Goal: Check status

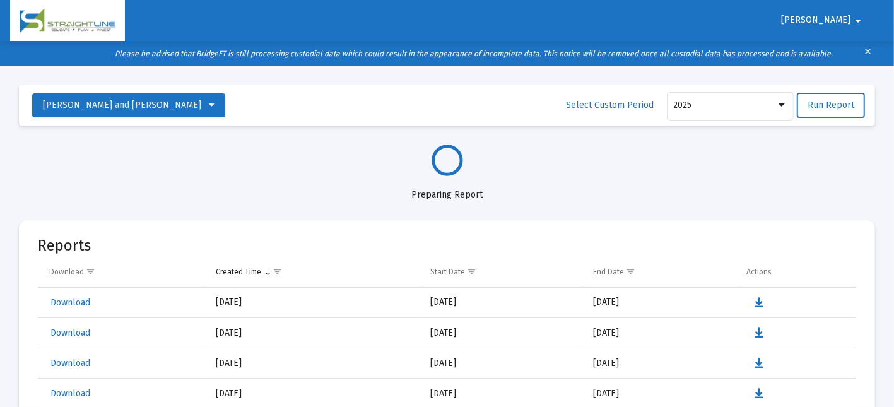
select select "View all"
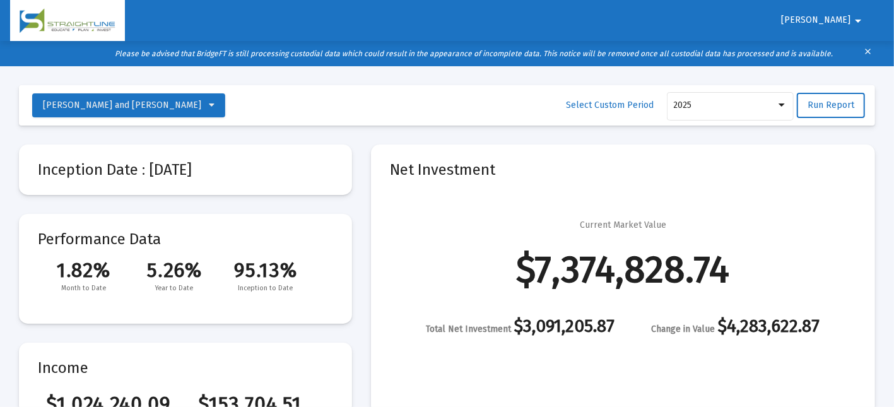
scroll to position [1212, 0]
